Goal: Find specific page/section: Find specific page/section

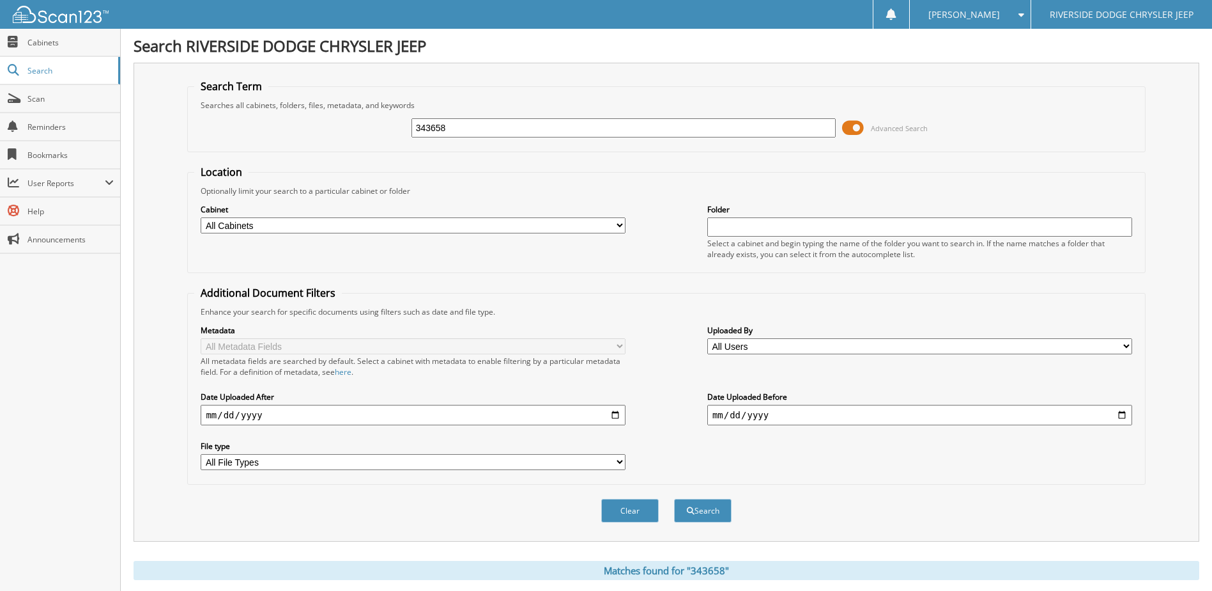
click at [479, 136] on input "343658" at bounding box center [624, 127] width 425 height 19
drag, startPoint x: 479, startPoint y: 136, endPoint x: 273, endPoint y: 142, distance: 206.5
click at [273, 142] on div "343658 Advanced Search" at bounding box center [666, 128] width 944 height 35
type input "356114"
click at [674, 498] on button "Search" at bounding box center [703, 510] width 58 height 24
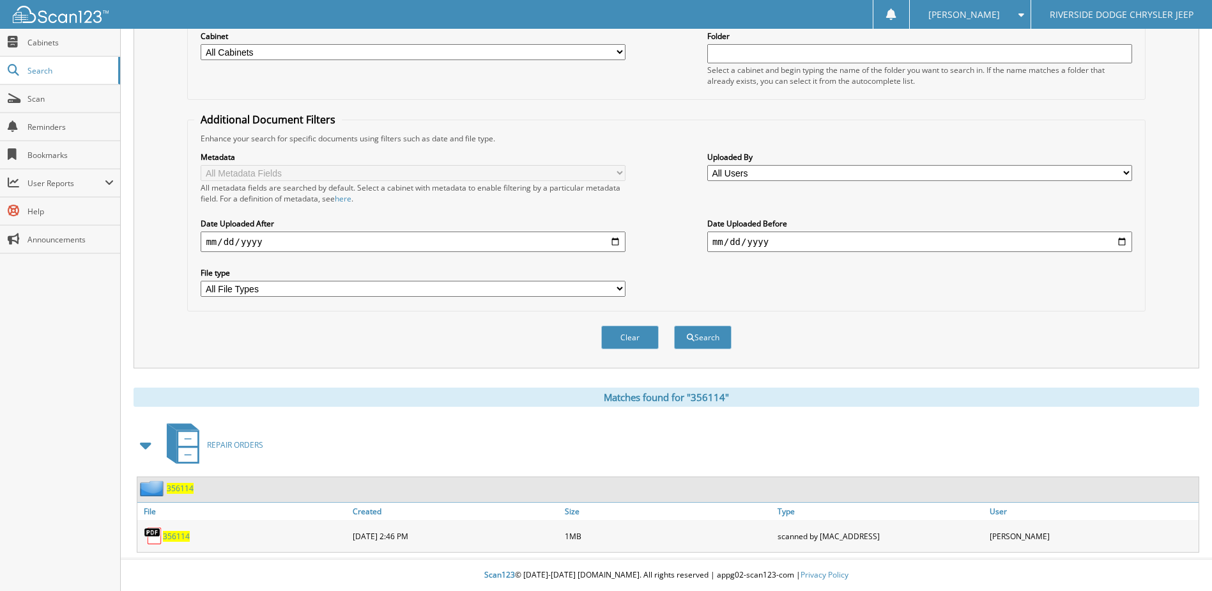
click at [180, 537] on span "356114" at bounding box center [176, 535] width 27 height 11
click at [166, 538] on span "356114" at bounding box center [176, 535] width 27 height 11
